Goal: Information Seeking & Learning: Check status

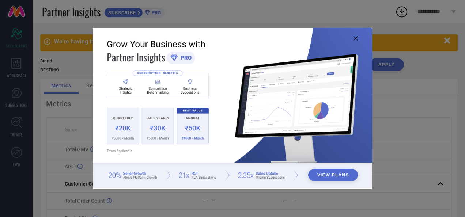
click at [355, 39] on icon at bounding box center [355, 38] width 4 height 4
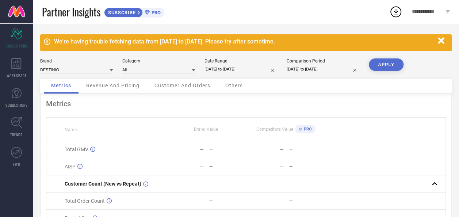
click at [221, 67] on input "[DATE] to [DATE]" at bounding box center [241, 69] width 73 height 8
select select "8"
select select "2025"
select select "9"
select select "2025"
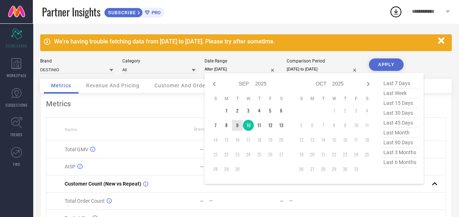
click at [236, 124] on td "9" at bounding box center [237, 125] width 11 height 11
type input "09-09-2025 to 09-09-2025"
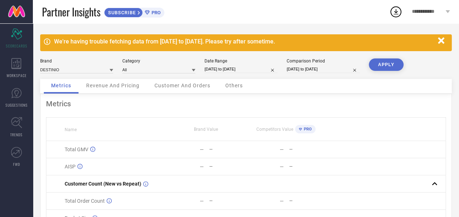
click at [380, 64] on button "APPLY" at bounding box center [386, 64] width 35 height 12
click at [235, 70] on input "09-09-2025 to 09-09-2025" at bounding box center [241, 69] width 73 height 8
select select "8"
select select "2025"
select select "9"
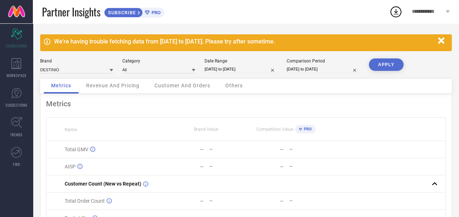
select select "2025"
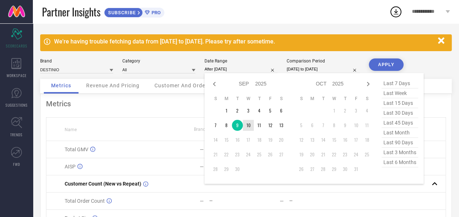
click at [248, 126] on td "10" at bounding box center [248, 125] width 11 height 11
type input "[DATE] to [DATE]"
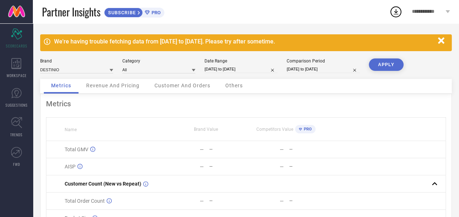
click at [386, 63] on button "APPLY" at bounding box center [386, 64] width 35 height 12
click at [240, 71] on input "[DATE] to [DATE]" at bounding box center [241, 69] width 73 height 8
select select "8"
select select "2025"
select select "9"
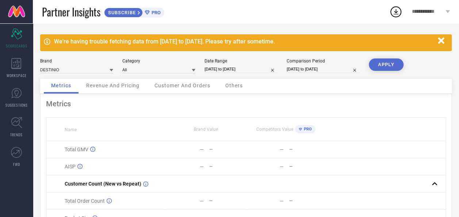
select select "2025"
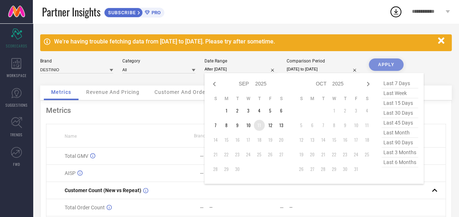
click at [259, 126] on td "11" at bounding box center [259, 125] width 11 height 11
type input "11-09-2025 to 11-09-2025"
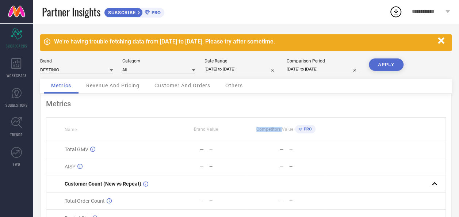
click at [260, 127] on span "Competitors Value" at bounding box center [275, 129] width 37 height 5
drag, startPoint x: 260, startPoint y: 127, endPoint x: 388, endPoint y: 68, distance: 140.9
click at [388, 68] on button "APPLY" at bounding box center [386, 64] width 35 height 12
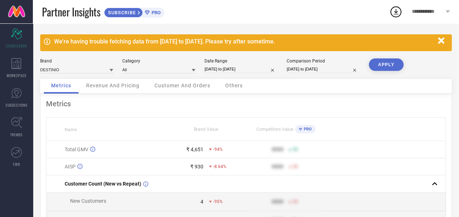
select select "8"
select select "2025"
select select "9"
select select "2025"
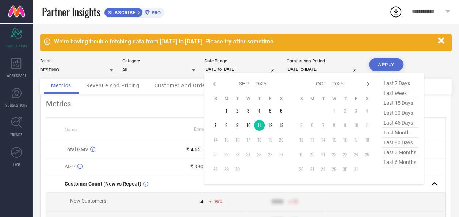
click at [213, 66] on input "11-09-2025 to 11-09-2025" at bounding box center [241, 69] width 73 height 8
click at [272, 126] on td "12" at bounding box center [270, 125] width 11 height 11
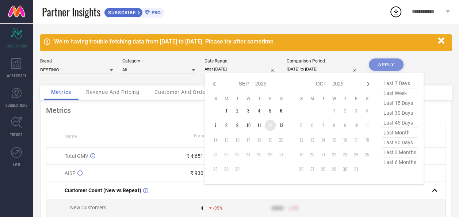
type input "12-09-2025 to 12-09-2025"
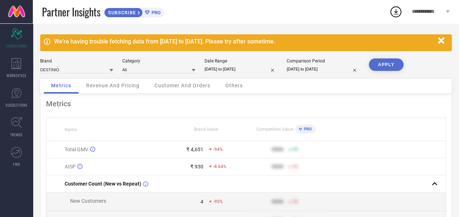
click at [380, 67] on button "APPLY" at bounding box center [386, 64] width 35 height 12
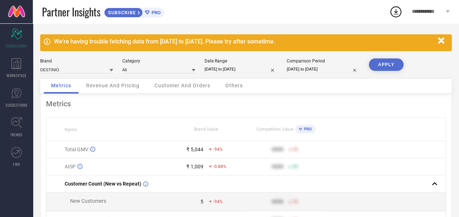
select select "8"
select select "2025"
select select "9"
select select "2025"
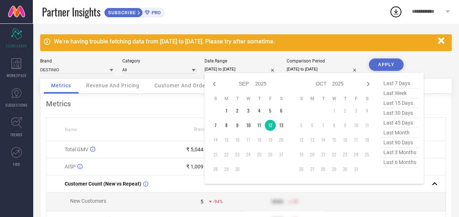
click at [236, 70] on input "12-09-2025 to 12-09-2025" at bounding box center [241, 69] width 73 height 8
click at [280, 129] on td "13" at bounding box center [281, 125] width 11 height 11
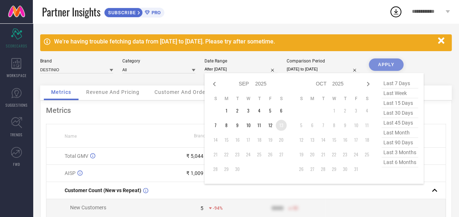
type input "13-09-2025 to 13-09-2025"
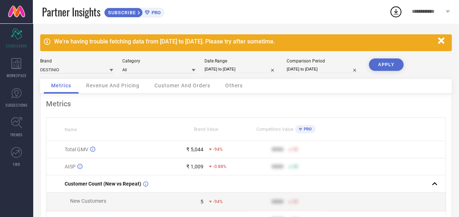
click at [385, 64] on button "APPLY" at bounding box center [386, 64] width 35 height 12
select select "8"
select select "2025"
select select "9"
select select "2025"
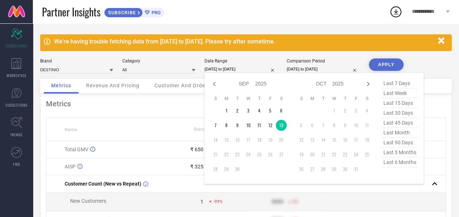
click at [216, 70] on input "13-09-2025 to 13-09-2025" at bounding box center [241, 69] width 73 height 8
click at [238, 126] on td "9" at bounding box center [237, 125] width 11 height 11
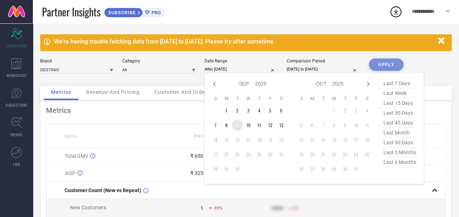
type input "09-09-2025 to 09-09-2025"
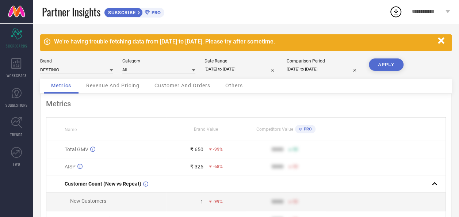
click at [390, 66] on button "APPLY" at bounding box center [386, 64] width 35 height 12
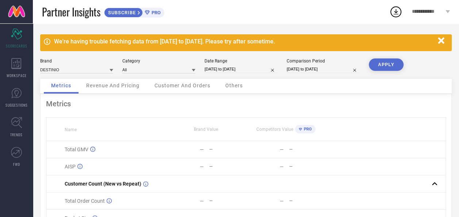
click at [122, 87] on span "Revenue And Pricing" at bounding box center [112, 86] width 53 height 6
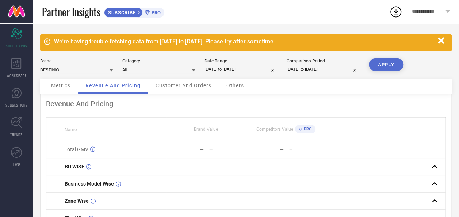
click at [60, 87] on span "Metrics" at bounding box center [60, 86] width 19 height 6
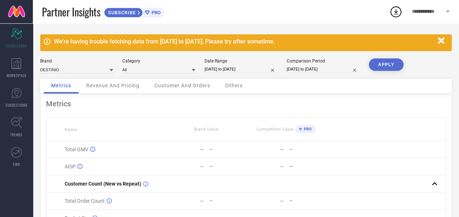
click at [235, 67] on input "09-09-2025 to 09-09-2025" at bounding box center [241, 69] width 73 height 8
select select "8"
select select "2025"
select select "9"
select select "2025"
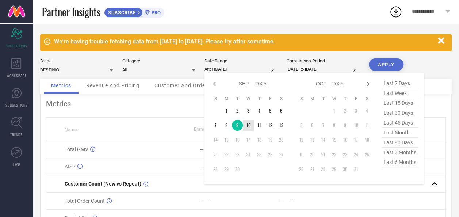
click at [247, 129] on td "10" at bounding box center [248, 125] width 11 height 11
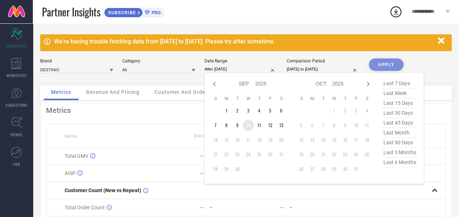
type input "[DATE] to [DATE]"
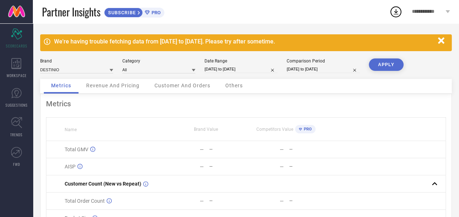
click at [385, 62] on button "APPLY" at bounding box center [386, 64] width 35 height 12
click at [396, 65] on button "APPLY" at bounding box center [386, 64] width 35 height 12
click at [241, 71] on input "[DATE] to [DATE]" at bounding box center [241, 69] width 73 height 8
select select "8"
select select "2025"
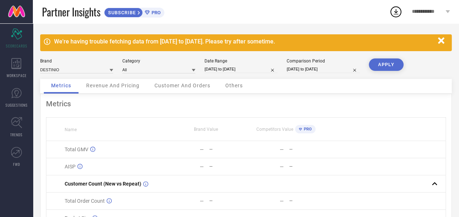
select select "9"
select select "2025"
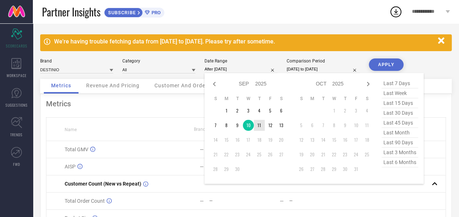
click at [259, 126] on td "11" at bounding box center [259, 125] width 11 height 11
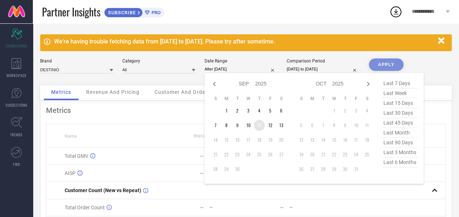
type input "11-09-2025 to 11-09-2025"
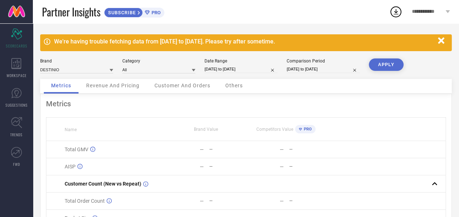
click at [383, 65] on button "APPLY" at bounding box center [386, 64] width 35 height 12
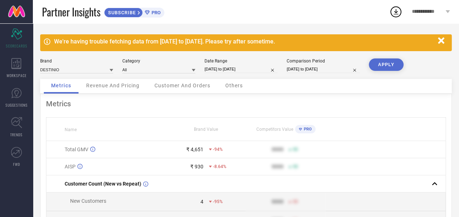
click at [219, 68] on input "11-09-2025 to 11-09-2025" at bounding box center [241, 69] width 73 height 8
select select "8"
select select "2025"
select select "9"
select select "2025"
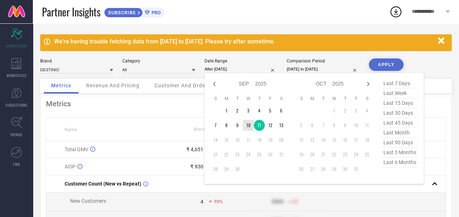
click at [246, 124] on td "10" at bounding box center [248, 125] width 11 height 11
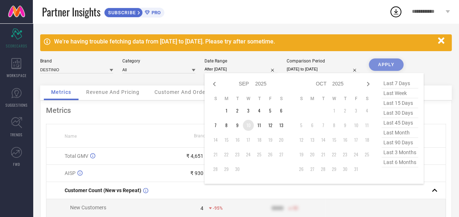
type input "[DATE] to [DATE]"
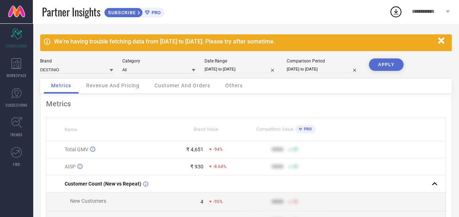
click at [385, 61] on button "APPLY" at bounding box center [386, 64] width 35 height 12
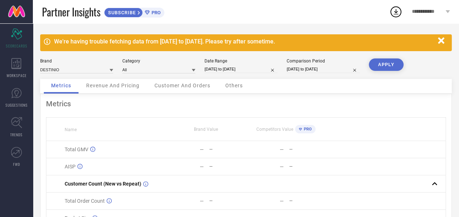
click at [225, 67] on input "[DATE] to [DATE]" at bounding box center [241, 69] width 73 height 8
select select "8"
select select "2025"
select select "9"
select select "2025"
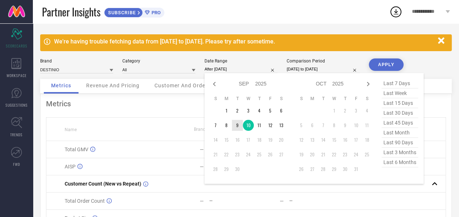
click at [236, 125] on td "9" at bounding box center [237, 125] width 11 height 11
type input "09-09-2025 to 09-09-2025"
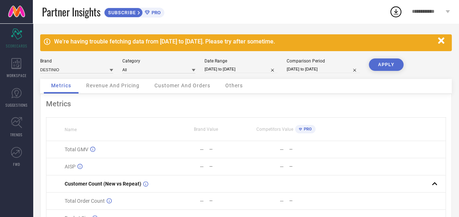
click at [385, 62] on button "APPLY" at bounding box center [386, 64] width 35 height 12
select select "8"
select select "2025"
select select "9"
select select "2025"
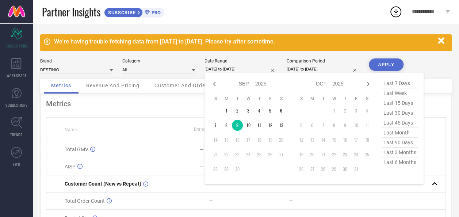
click at [222, 67] on input "09-09-2025 to 09-09-2025" at bounding box center [241, 69] width 73 height 8
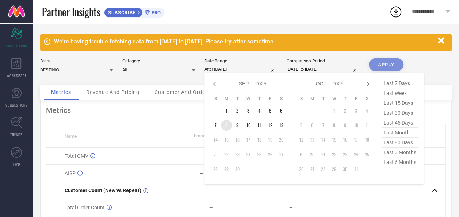
click at [226, 126] on td "8" at bounding box center [226, 125] width 11 height 11
type input "08-09-2025 to 08-09-2025"
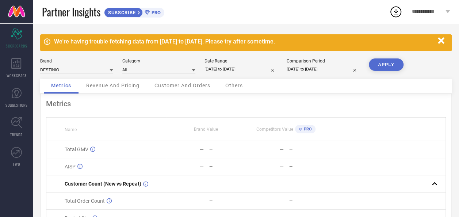
click at [390, 67] on button "APPLY" at bounding box center [386, 64] width 35 height 12
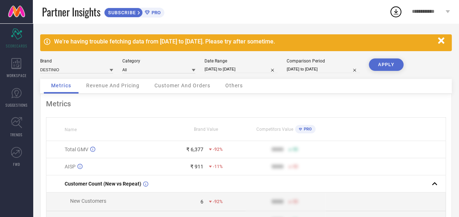
click at [241, 69] on input "08-09-2025 to 08-09-2025" at bounding box center [241, 69] width 73 height 8
select select "8"
select select "2025"
select select "9"
select select "2025"
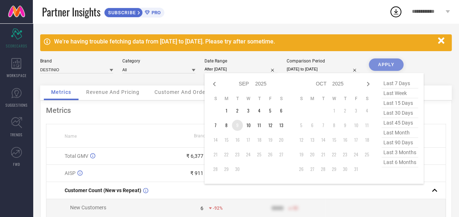
click at [238, 130] on td "9" at bounding box center [237, 125] width 11 height 11
type input "09-09-2025 to 09-09-2025"
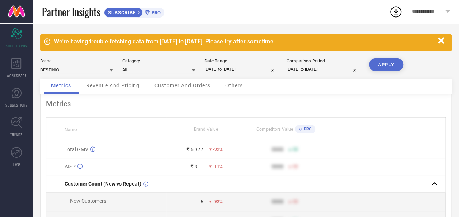
click at [384, 60] on button "APPLY" at bounding box center [386, 64] width 35 height 12
